Goal: Communication & Community: Answer question/provide support

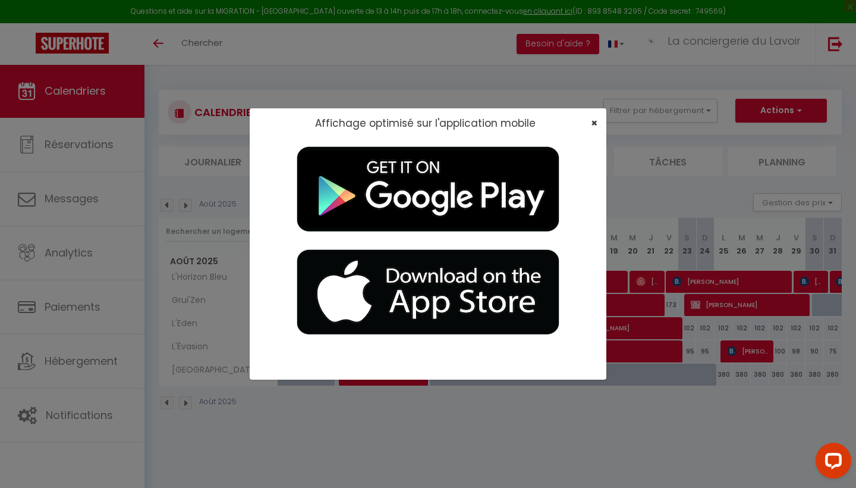
click at [475, 121] on span "×" at bounding box center [594, 122] width 7 height 15
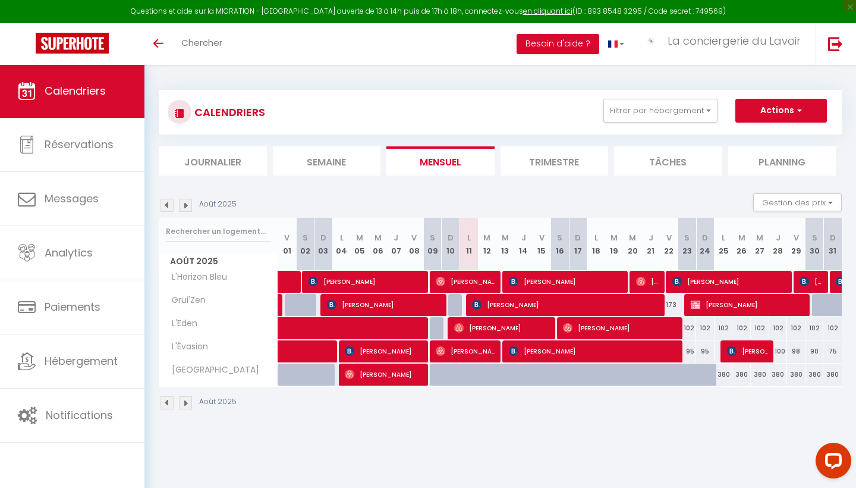
click at [471, 280] on span "[PERSON_NAME]" at bounding box center [466, 281] width 61 height 23
select select "OK"
select select "0"
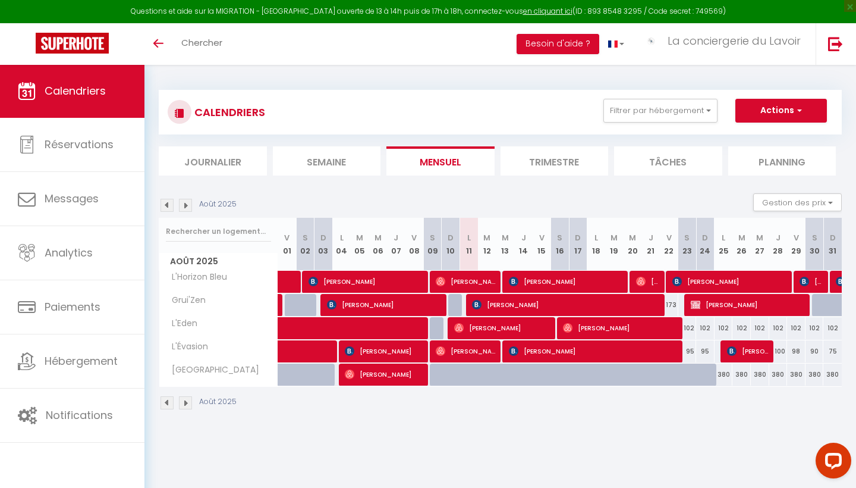
select select "1"
select select
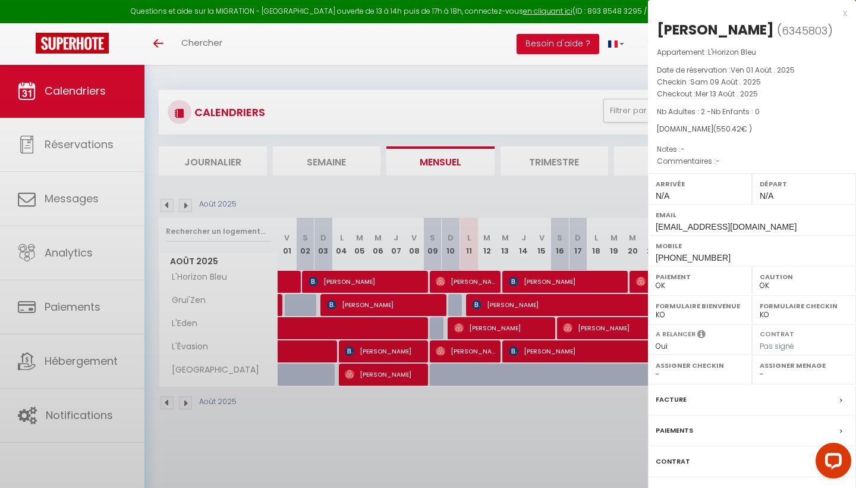
select select "29661"
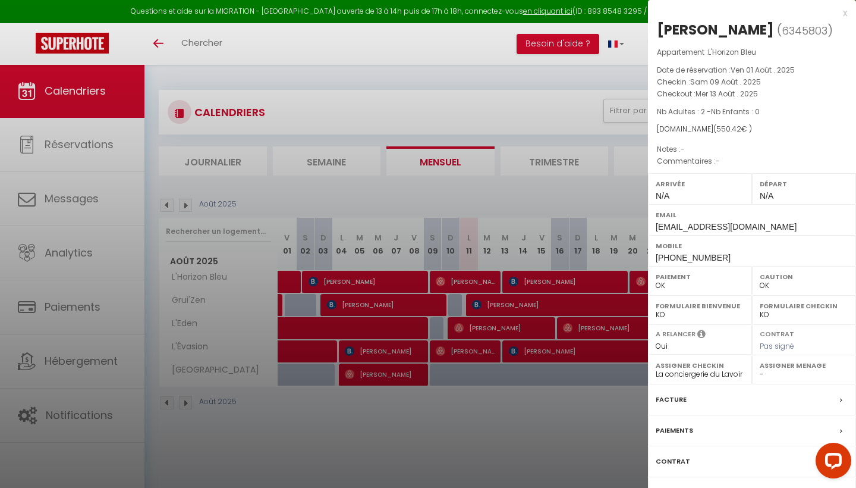
click at [475, 325] on div "Messages" at bounding box center [752, 492] width 208 height 31
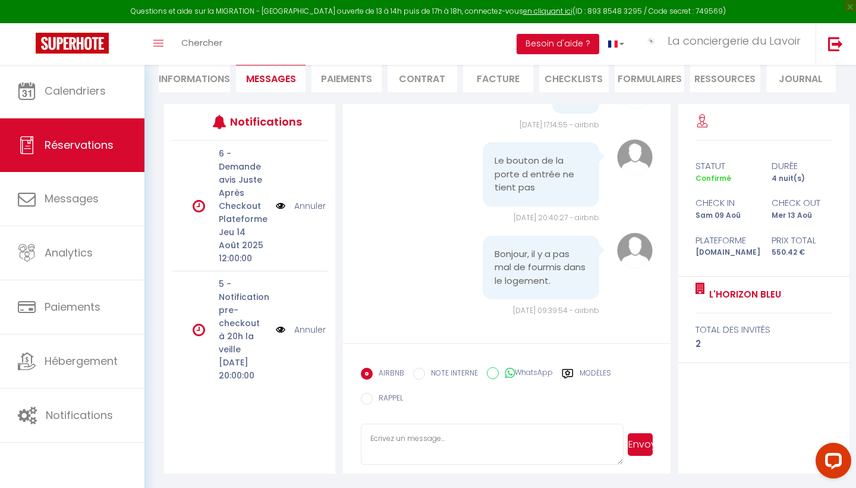
scroll to position [165, 0]
click at [379, 325] on textarea at bounding box center [492, 445] width 262 height 42
drag, startPoint x: 555, startPoint y: 281, endPoint x: 495, endPoint y: 250, distance: 67.5
click at [475, 250] on pre "Bonjour, il y a pas mal de fourmis dans le logement." at bounding box center [541, 268] width 93 height 40
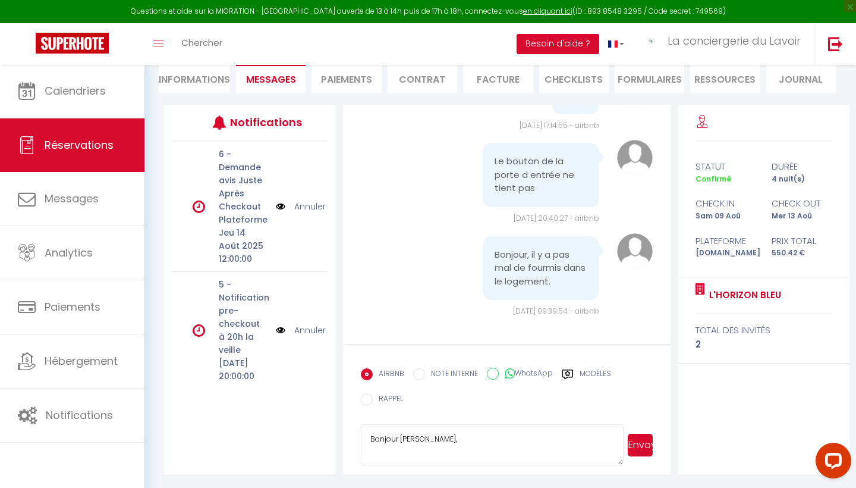
copy pre "Bonjour, il y a pas mal de fourmis dans le logement."
click at [451, 325] on textarea "Bonjour [PERSON_NAME]," at bounding box center [492, 445] width 262 height 42
paste textarea "Nous vous remercions pour votre message et nous sommes désolés si quelques four…"
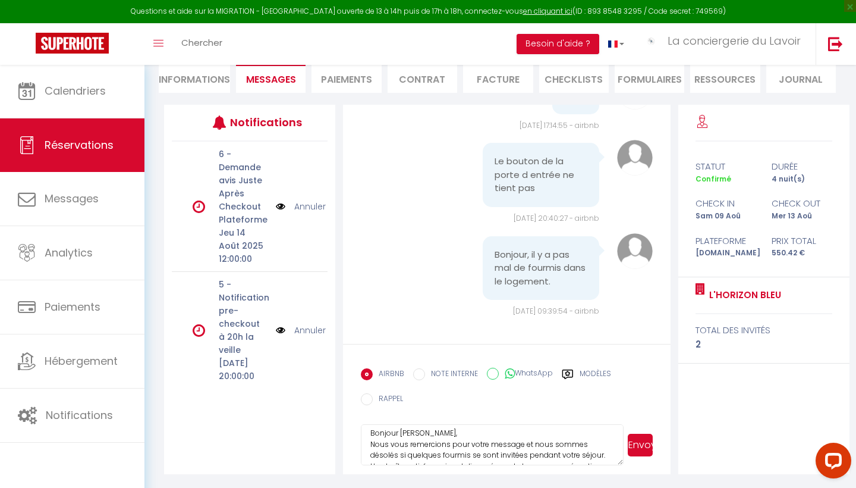
scroll to position [2, 0]
click at [446, 325] on textarea "Bonjour [PERSON_NAME], Nous vous remercions pour votre message et nous sommes d…" at bounding box center [492, 445] width 262 height 42
click at [475, 325] on textarea "Bonjour [PERSON_NAME], Nous vous remercions pour votre message et nous sommes d…" at bounding box center [492, 445] width 262 height 42
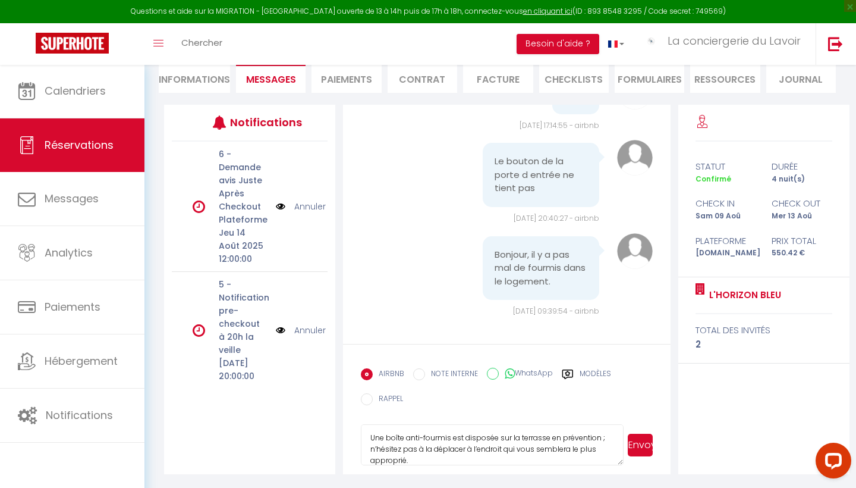
click at [475, 325] on textarea "Bonjour [PERSON_NAME], Nous vous remercions pour votre message et nous sommes d…" at bounding box center [492, 445] width 262 height 42
click at [442, 325] on textarea "Bonjour [PERSON_NAME], Nous vous remercions pour votre message et nous sommes d…" at bounding box center [492, 445] width 262 height 42
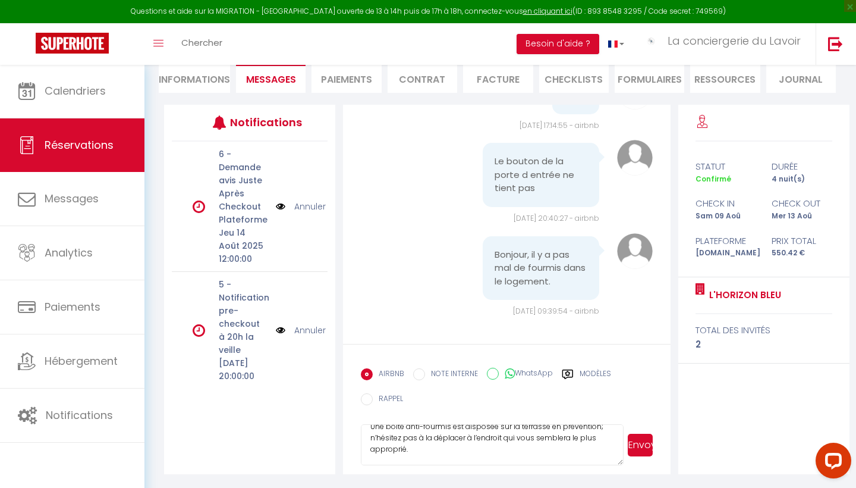
scroll to position [70, 0]
click at [405, 325] on textarea "Bonjour [PERSON_NAME], Nous vous remercions pour votre message et nous sommes d…" at bounding box center [492, 445] width 262 height 42
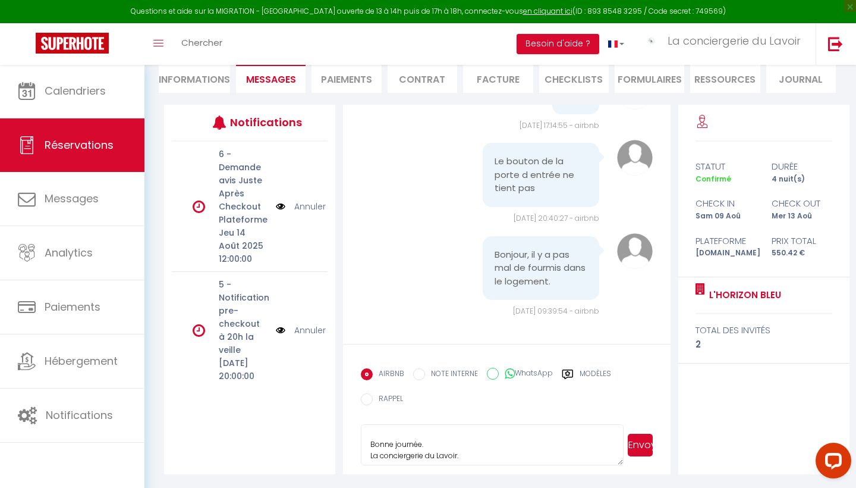
scroll to position [128, 0]
type textarea "Bonjour [PERSON_NAME], Nous vous remercions pour votre message et nous sommes d…"
click at [475, 325] on button "Envoyer" at bounding box center [640, 444] width 25 height 23
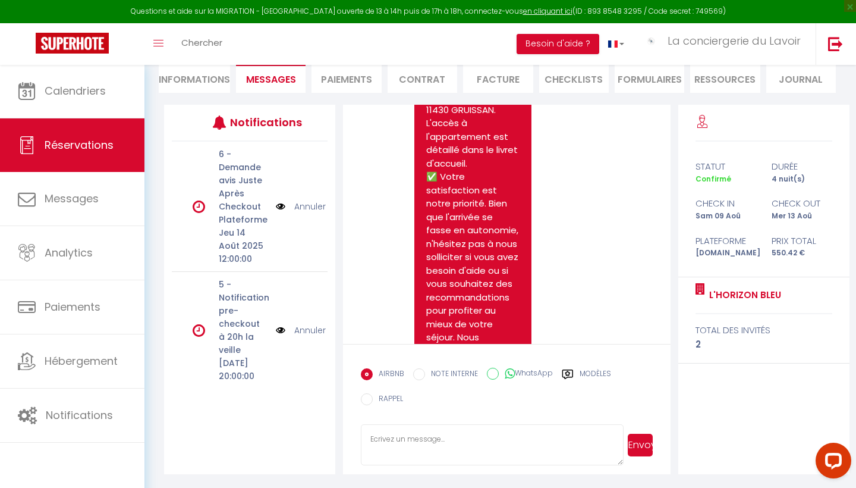
scroll to position [2183, 0]
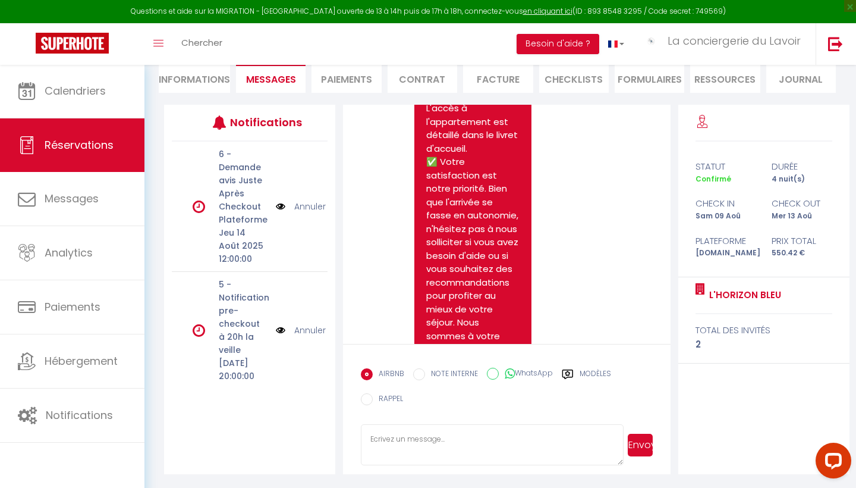
click at [266, 82] on span "Messages" at bounding box center [271, 80] width 50 height 14
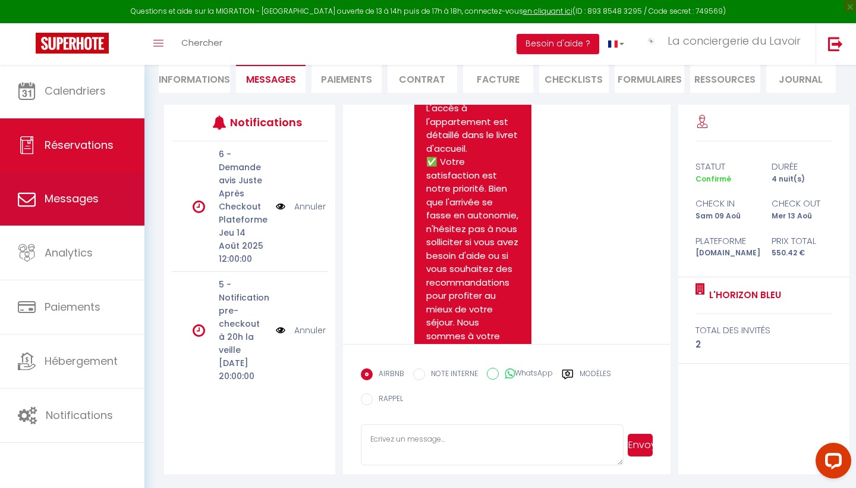
click at [70, 199] on span "Messages" at bounding box center [72, 198] width 54 height 15
select select "message"
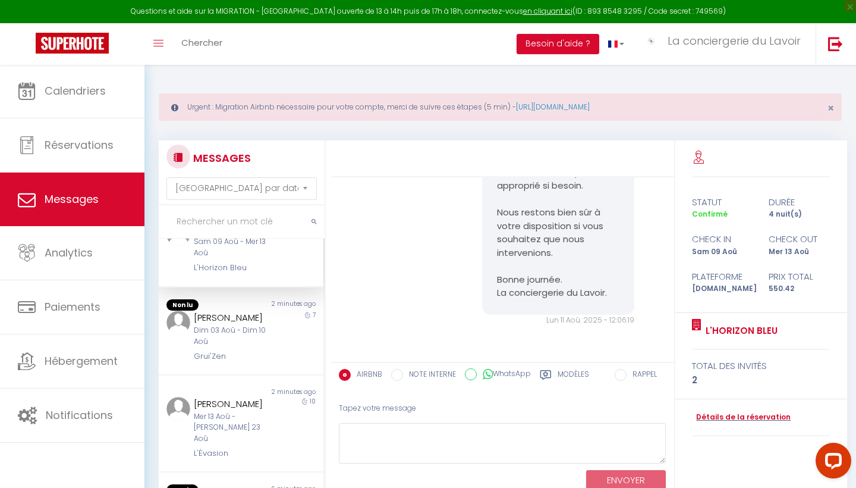
scroll to position [48, 0]
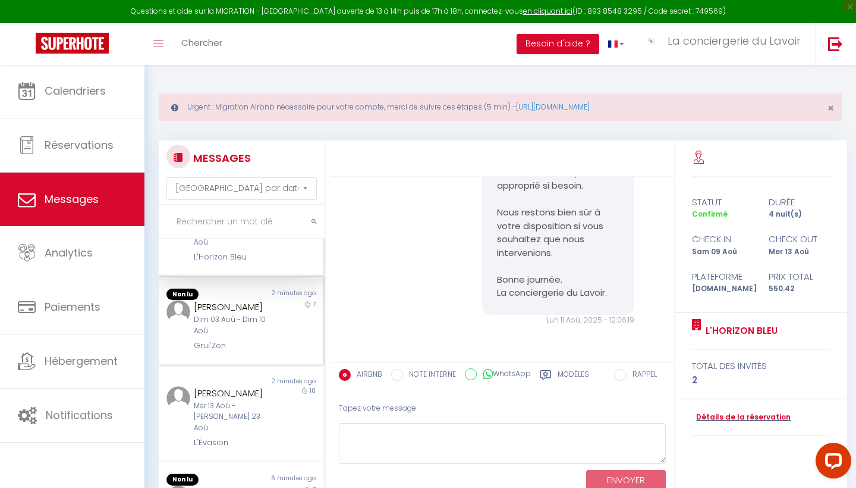
click at [238, 310] on div "[PERSON_NAME]" at bounding box center [234, 307] width 80 height 14
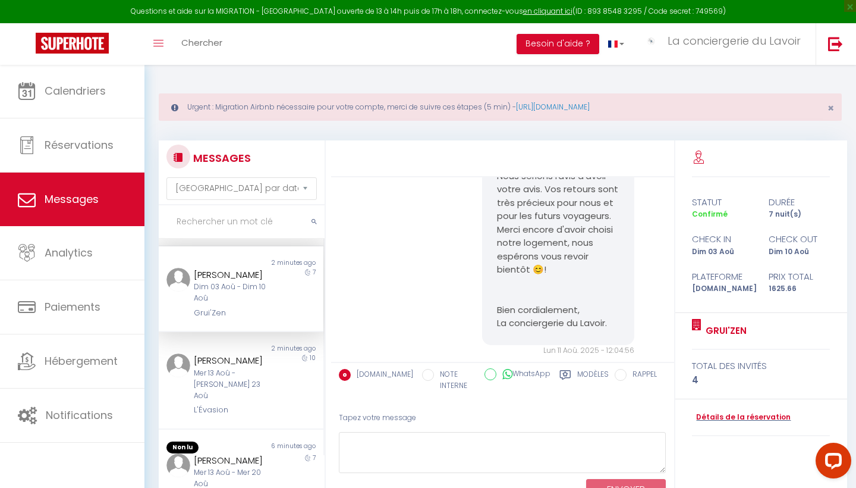
scroll to position [92, 0]
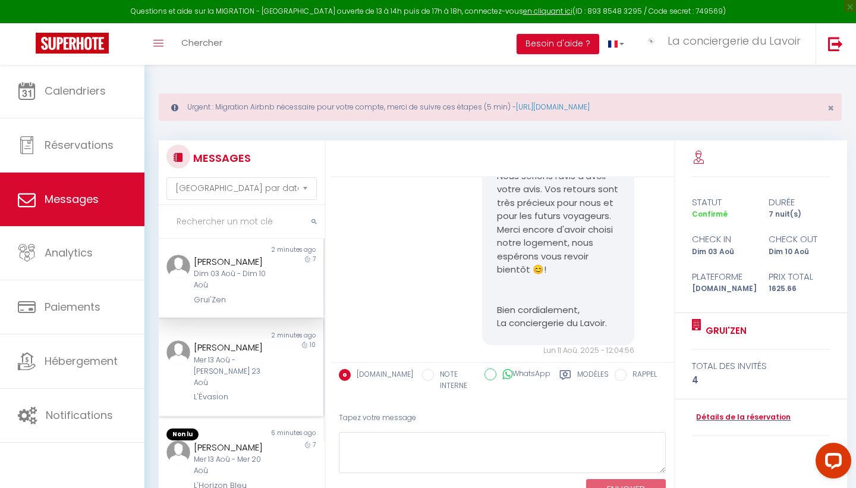
click at [234, 325] on div "[PERSON_NAME]" at bounding box center [234, 347] width 80 height 14
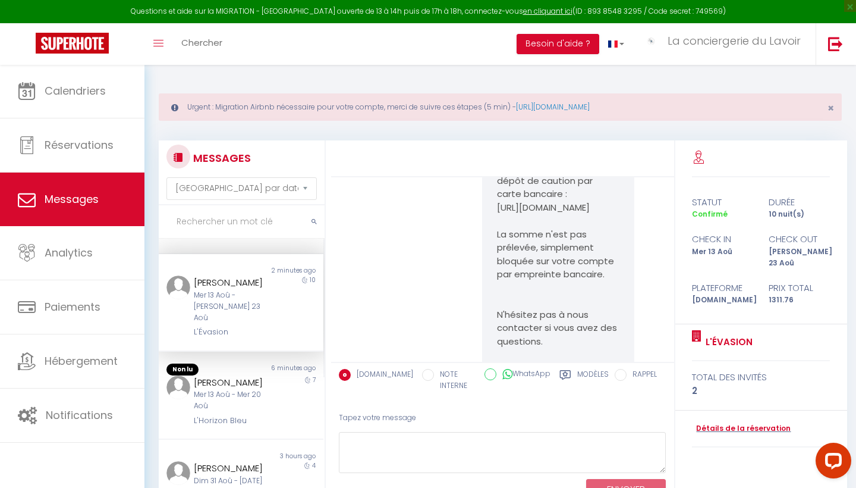
scroll to position [193, 0]
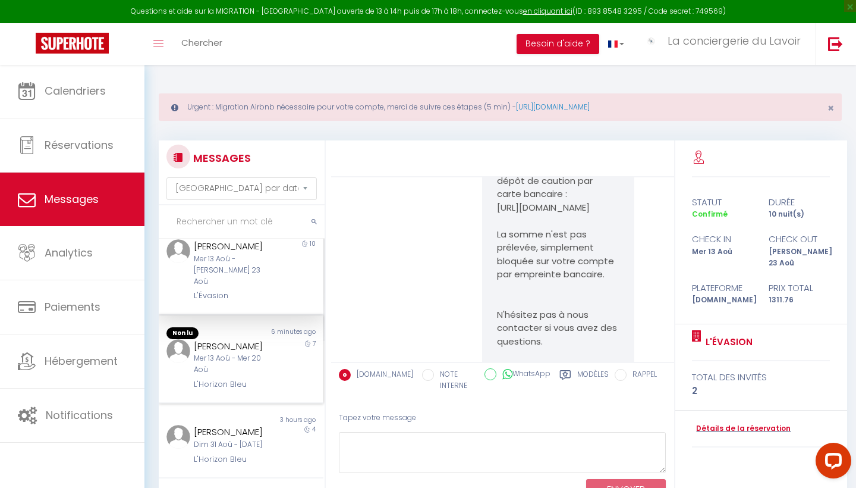
click at [228, 325] on div "Mer 13 Aoû - Mer 20 Aoû" at bounding box center [234, 364] width 80 height 23
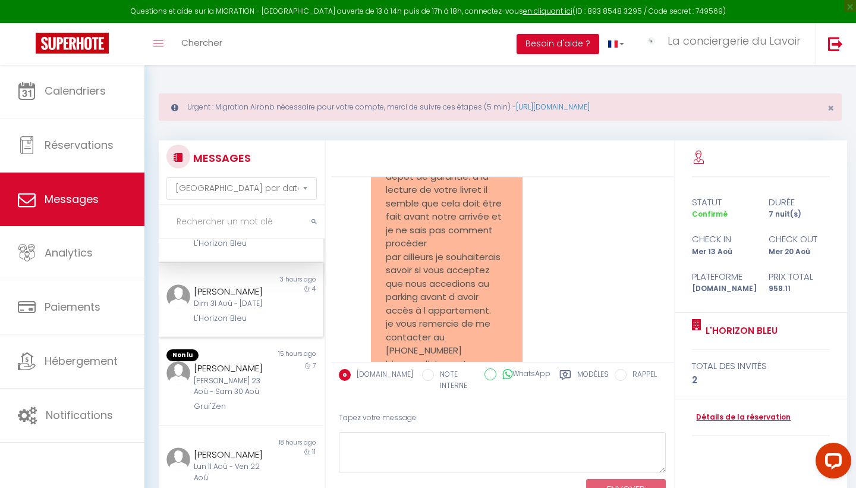
scroll to position [334, 0]
click at [240, 325] on div "[PERSON_NAME] 23 Aoû - Sam 30 Aoû" at bounding box center [234, 383] width 80 height 23
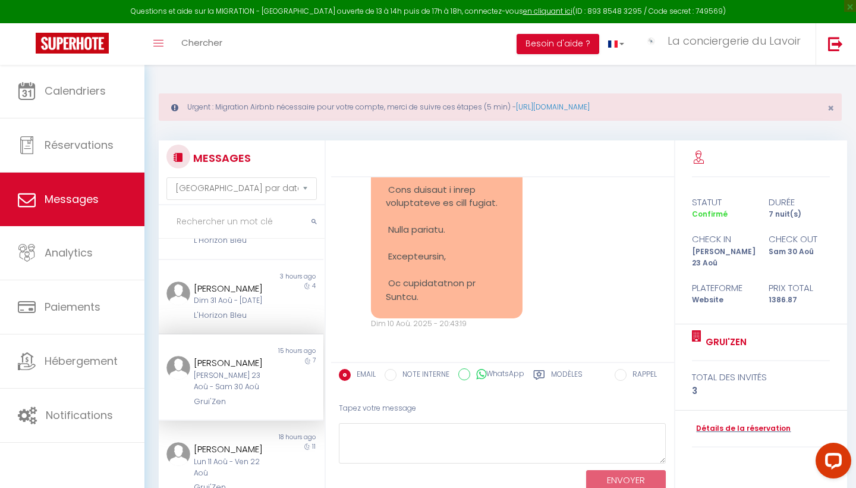
scroll to position [2712, 0]
click at [266, 325] on div "[PERSON_NAME] 23 Aoû - Sam 30 Aoû" at bounding box center [234, 381] width 80 height 23
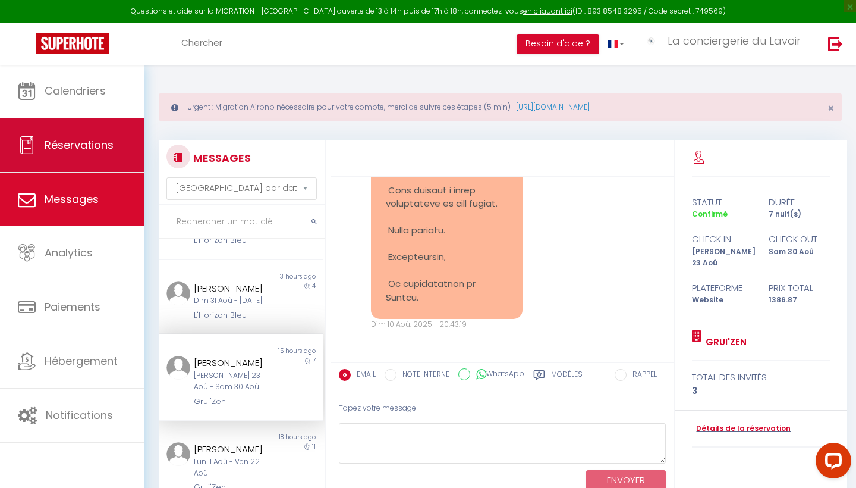
click at [42, 144] on link "Réservations" at bounding box center [72, 145] width 144 height 54
select select "not_cancelled"
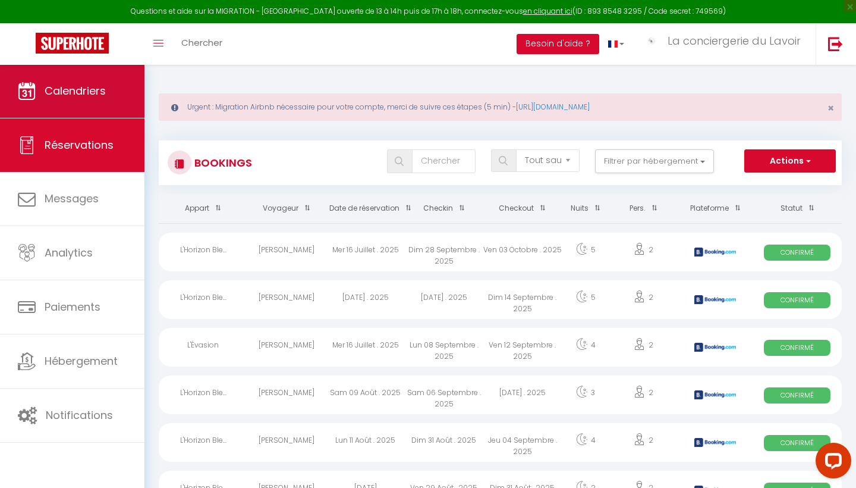
click at [79, 103] on link "Calendriers" at bounding box center [72, 91] width 144 height 54
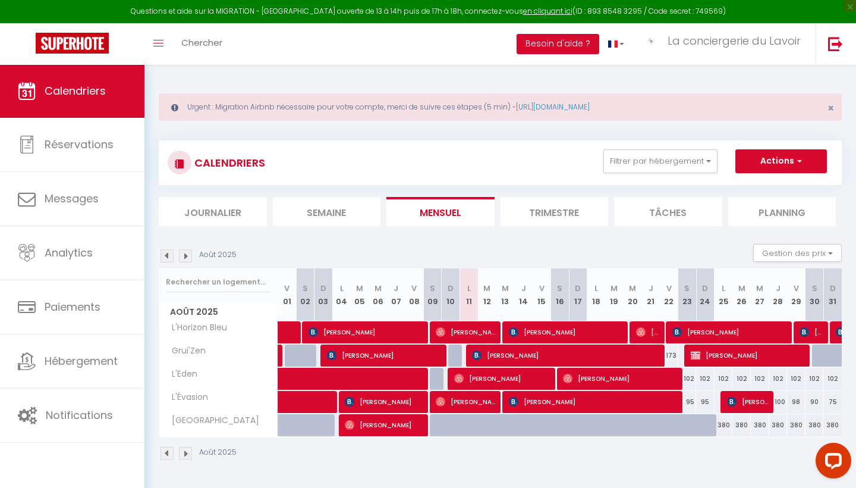
click at [475, 325] on span "[PERSON_NAME]" at bounding box center [749, 355] width 117 height 23
select select "OK"
select select "KO"
select select "1"
select select "0"
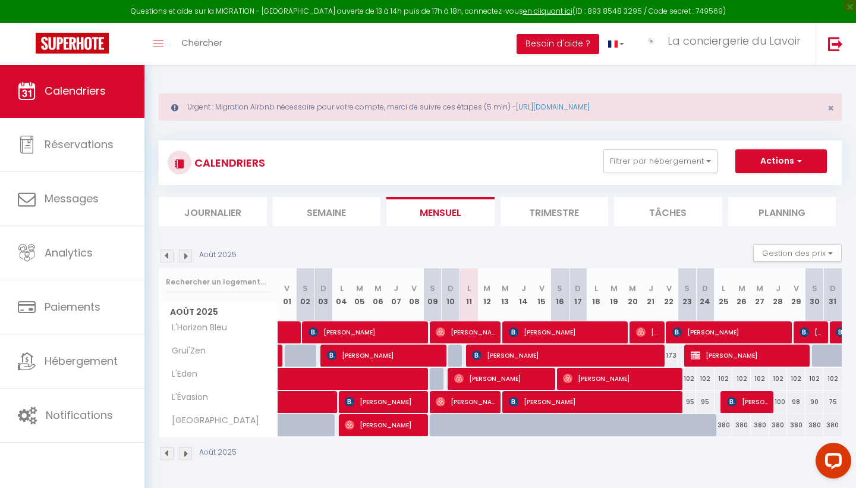
select select "1"
select select
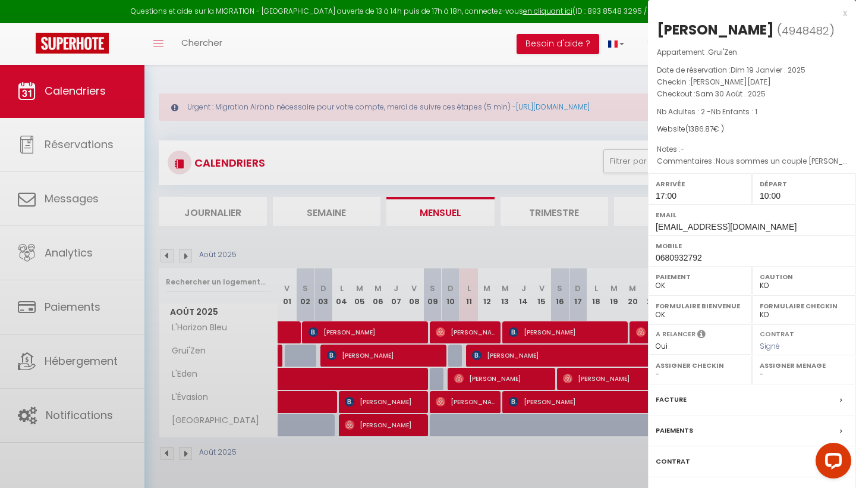
select select "42369"
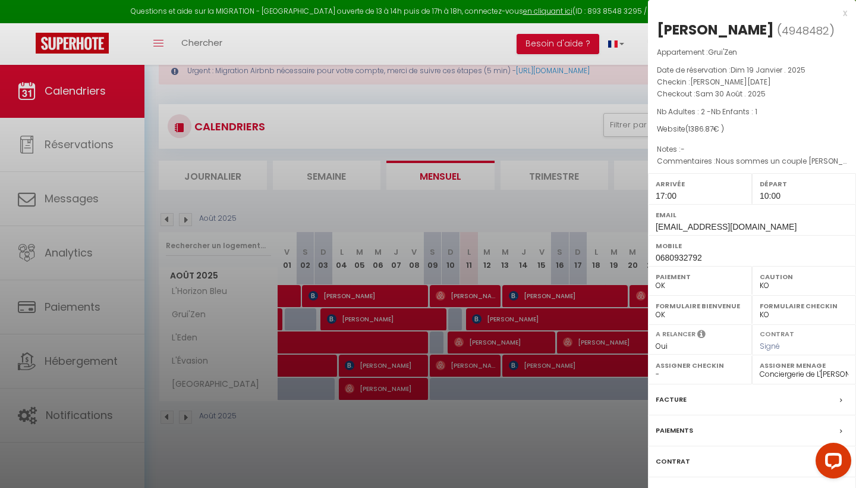
scroll to position [48, 0]
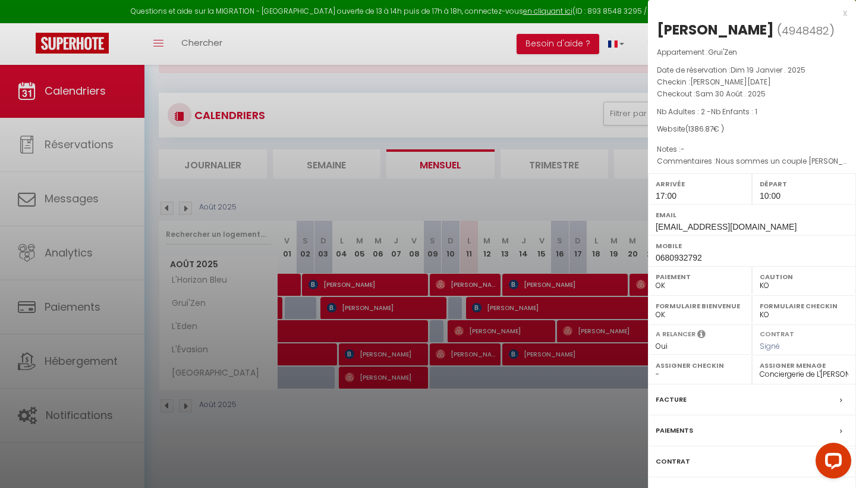
click at [475, 325] on div "Contrat" at bounding box center [752, 461] width 208 height 31
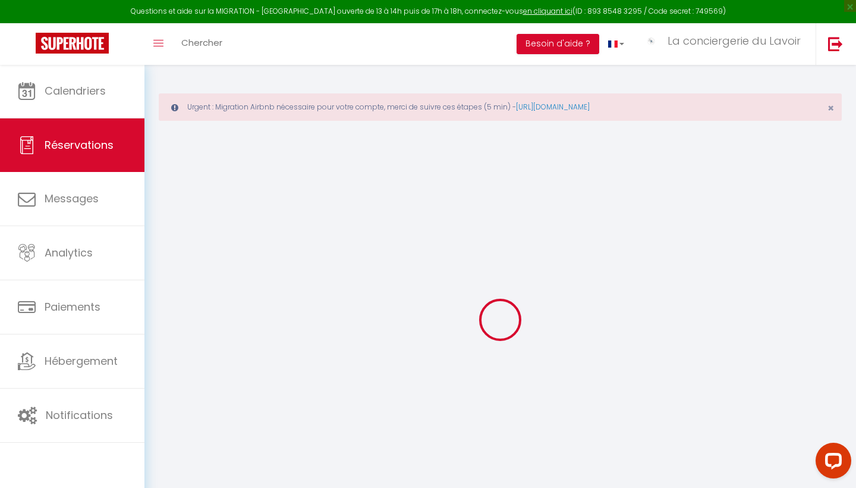
select select
checkbox input "false"
select select
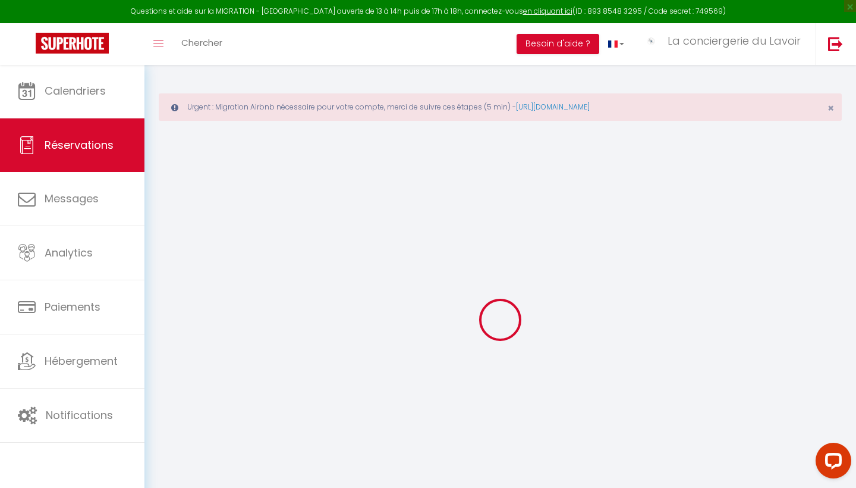
checkbox input "false"
type textarea "Nous sommes un couple [PERSON_NAME] et [PERSON_NAME] avec un petit garçon de 5 …"
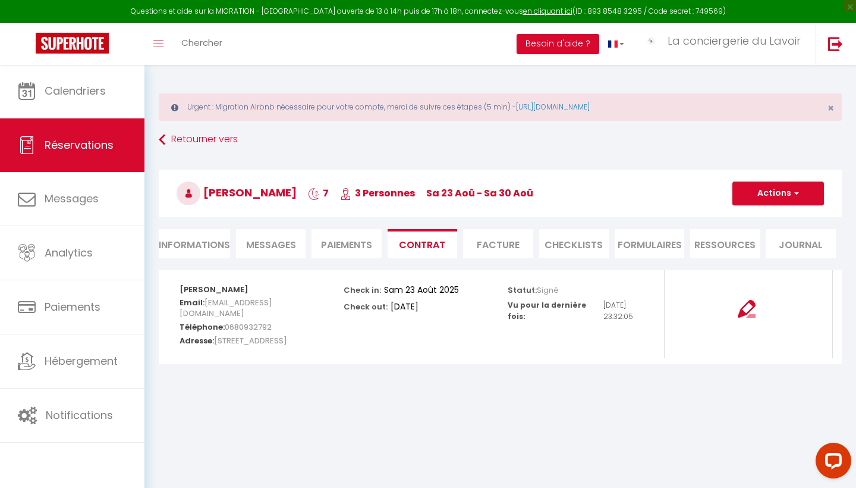
click at [284, 249] on span "Messages" at bounding box center [271, 245] width 50 height 14
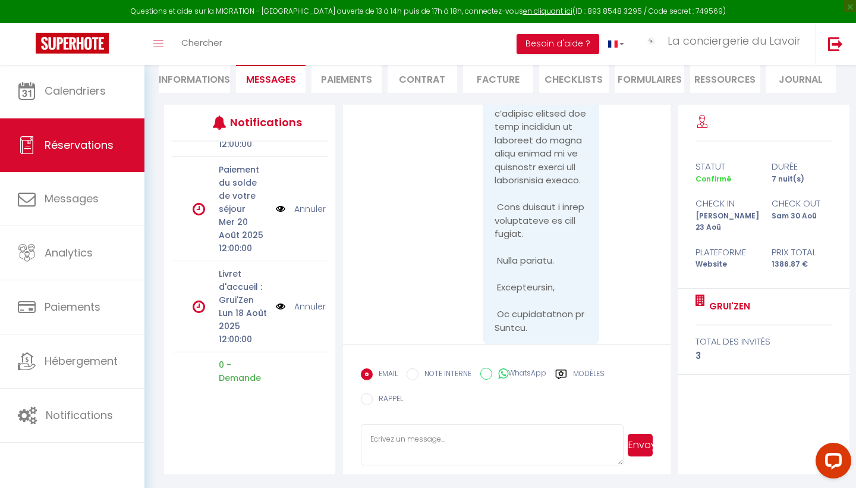
scroll to position [3297, 0]
click at [381, 325] on textarea at bounding box center [492, 445] width 262 height 42
click at [403, 325] on textarea "Bonjour [PERSON_NAME]," at bounding box center [492, 445] width 262 height 42
click at [442, 325] on textarea "Bonjour [PERSON_NAME]," at bounding box center [492, 445] width 262 height 42
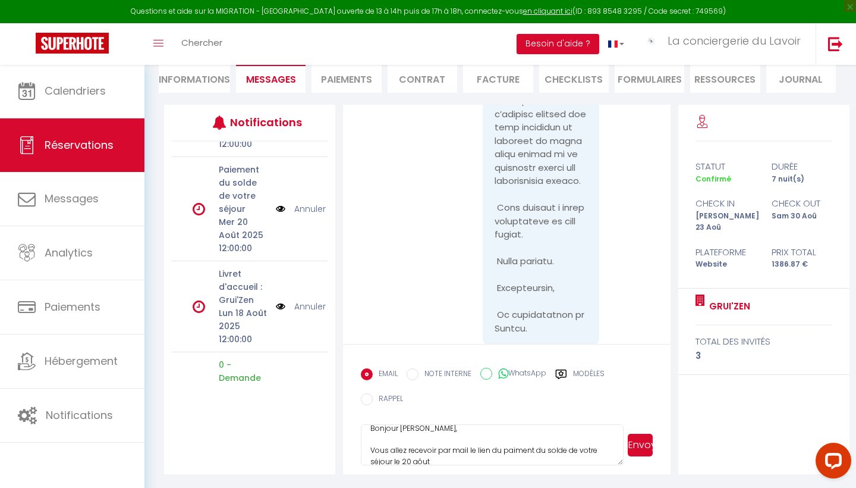
scroll to position [19, 0]
click at [475, 325] on textarea "Bonjour [PERSON_NAME], Vous allez recevoir par mail le lien du paiment du solde…" at bounding box center [492, 445] width 262 height 42
click at [413, 325] on textarea "Bonjour [PERSON_NAME], Vous allez recevoir par mail le lien du paiment du solde…" at bounding box center [492, 445] width 262 height 42
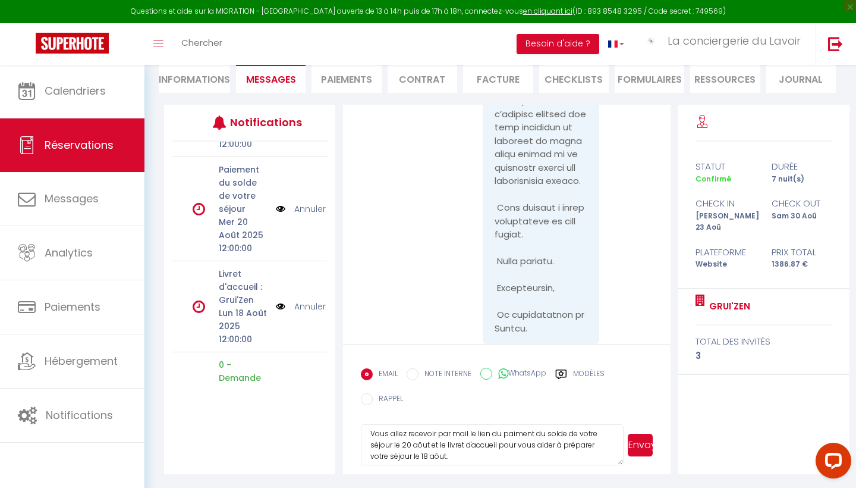
click at [444, 325] on textarea "Bonjour [PERSON_NAME], Vous allez recevoir par mail le lien du paiment du solde…" at bounding box center [492, 445] width 262 height 42
click at [471, 325] on textarea "Bonjour [PERSON_NAME], Vous allez recevoir par mail le lien du paiment du solde…" at bounding box center [492, 445] width 262 height 42
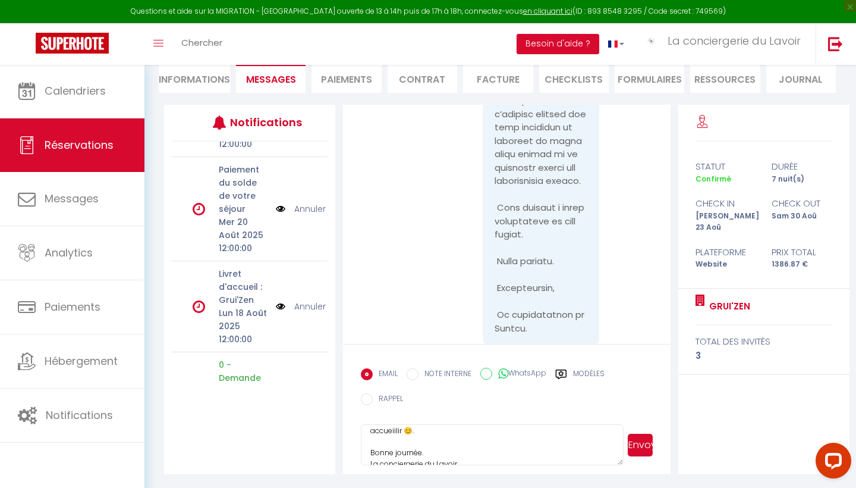
click at [438, 325] on textarea "Bonjour [PERSON_NAME], Vous allez recevoir par mail le lien du paiment du solde…" at bounding box center [492, 445] width 262 height 42
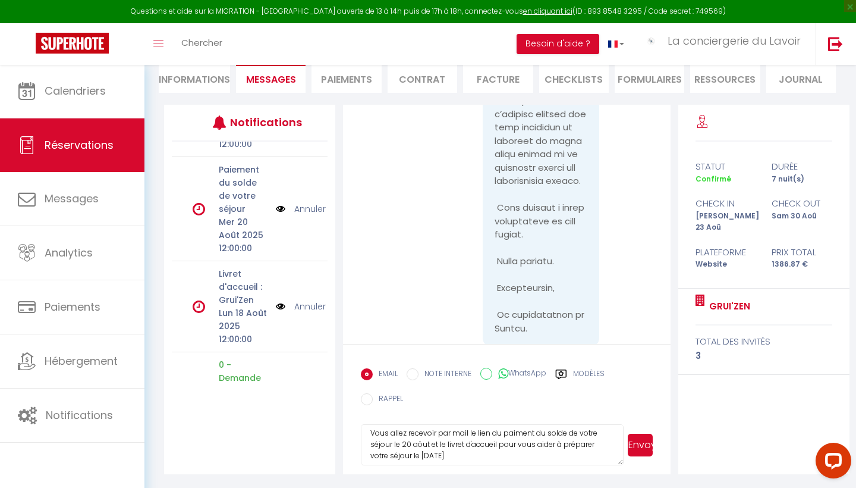
scroll to position [30, 0]
click at [475, 325] on textarea "Bonjour [PERSON_NAME], Vous allez recevoir par mail le lien du paiment du solde…" at bounding box center [492, 445] width 262 height 42
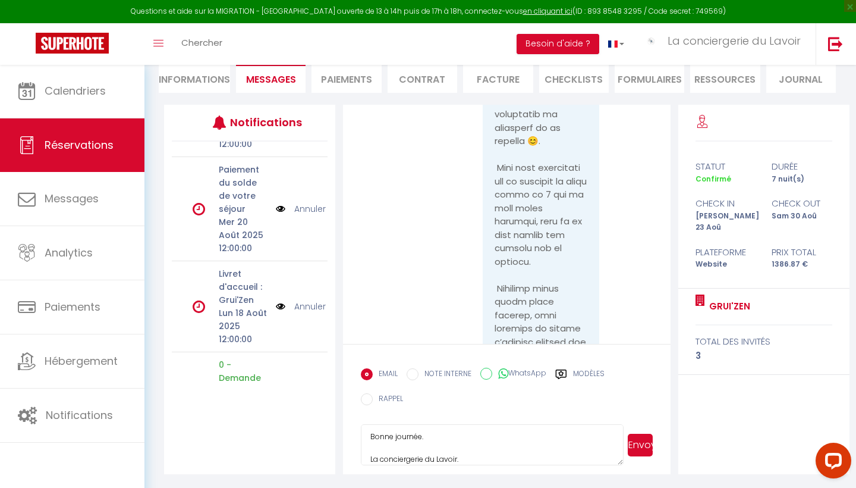
scroll to position [115, 0]
type textarea "Bonjour [PERSON_NAME], Vous allez recevoir par mail le lien du paiement du sold…"
click at [475, 325] on button "Envoyer" at bounding box center [640, 444] width 25 height 23
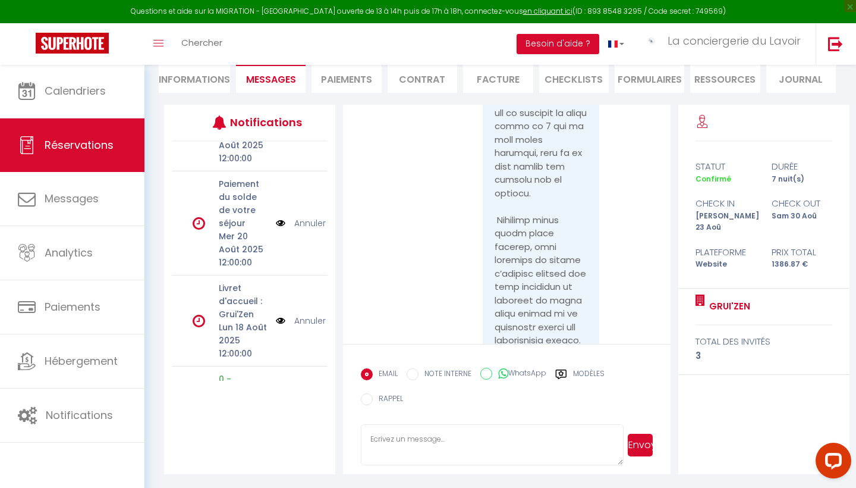
scroll to position [354, 0]
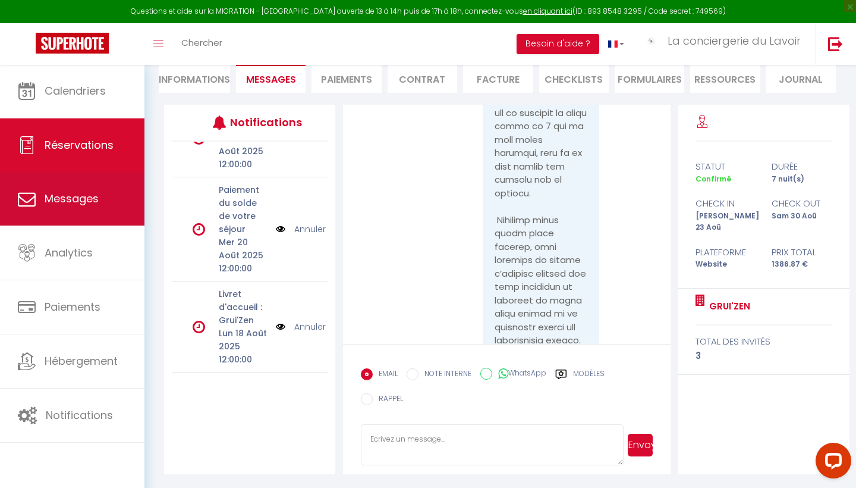
click at [85, 203] on span "Messages" at bounding box center [72, 198] width 54 height 15
select select "message"
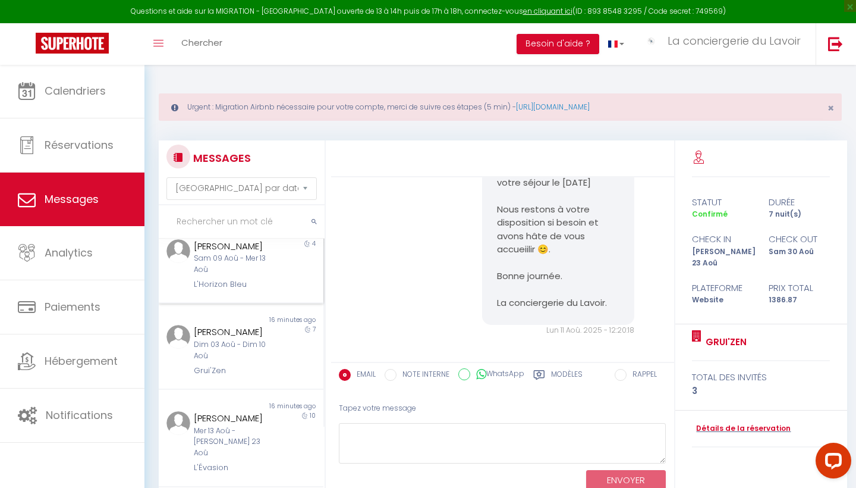
scroll to position [109, 0]
